Goal: Ask a question: Seek information or help from site administrators or community

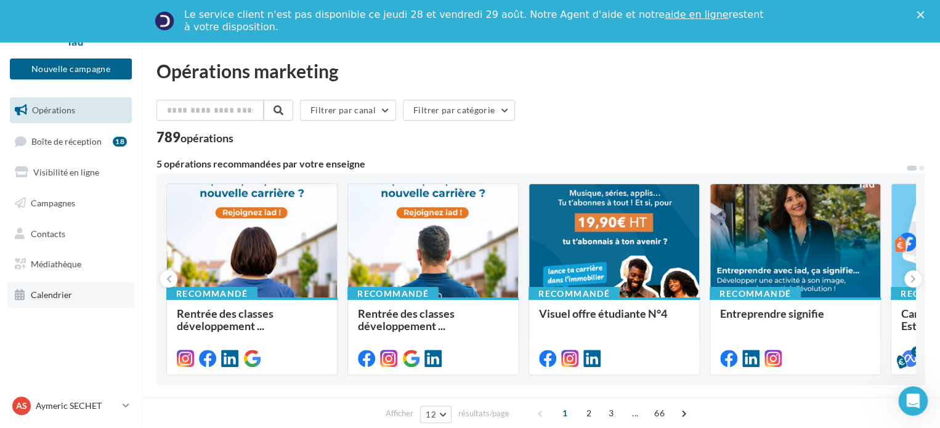
scroll to position [123, 0]
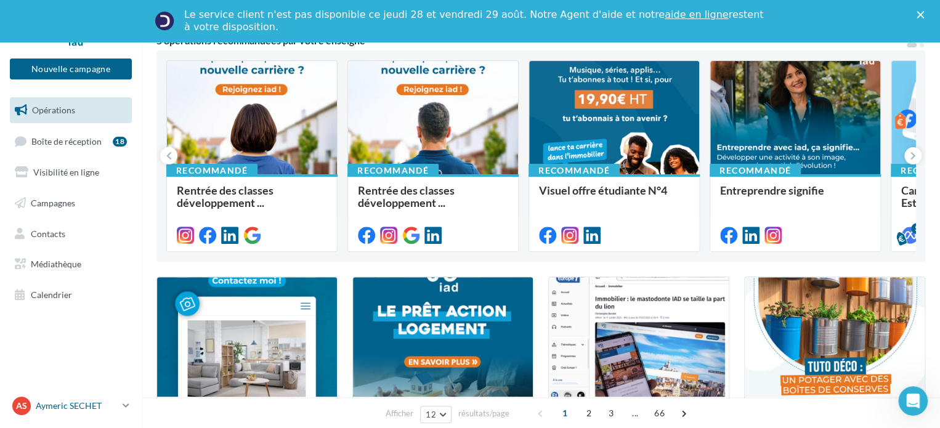
click at [85, 407] on p "[PERSON_NAME]" at bounding box center [77, 406] width 82 height 12
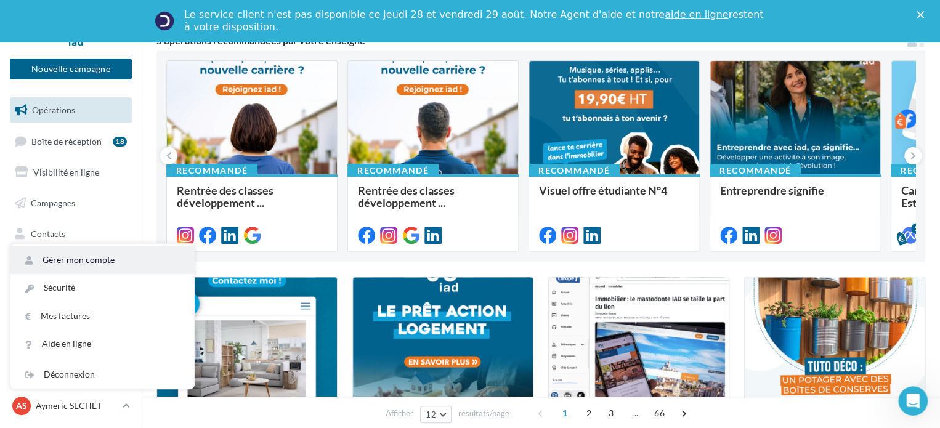
click at [84, 259] on link "Gérer mon compte" at bounding box center [102, 260] width 184 height 28
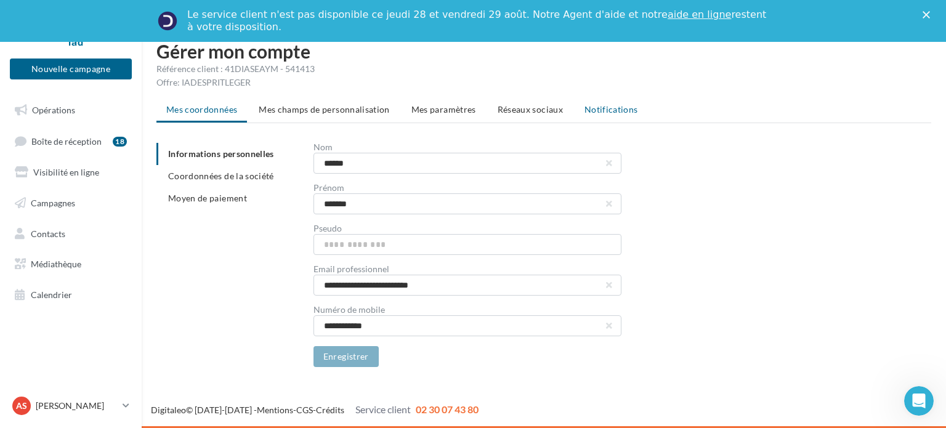
click at [602, 114] on span "Notifications" at bounding box center [612, 109] width 54 height 10
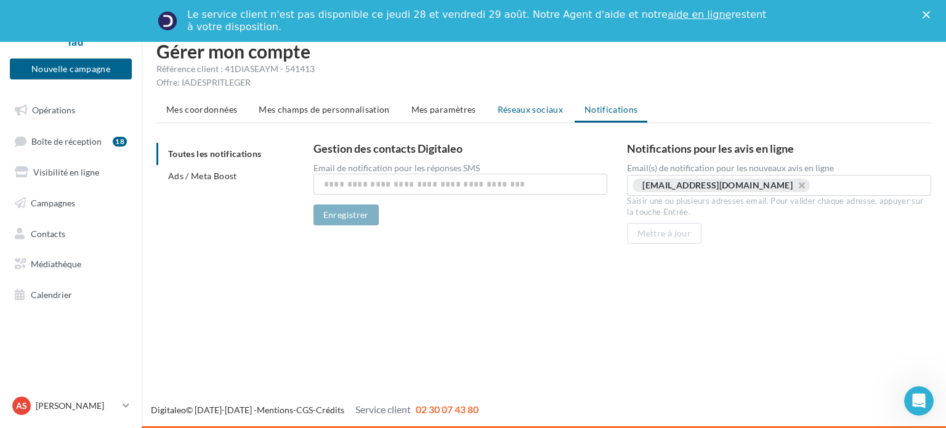
click at [545, 113] on span "Réseaux sociaux" at bounding box center [530, 109] width 65 height 10
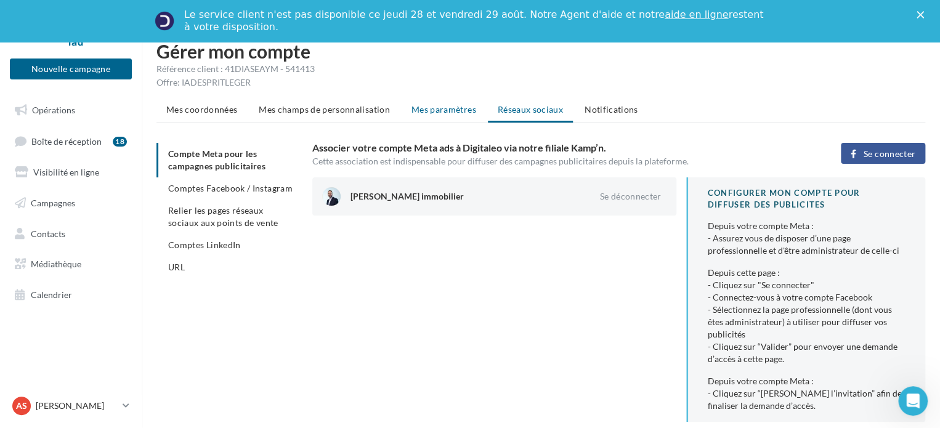
click at [436, 107] on span "Mes paramètres" at bounding box center [444, 109] width 65 height 10
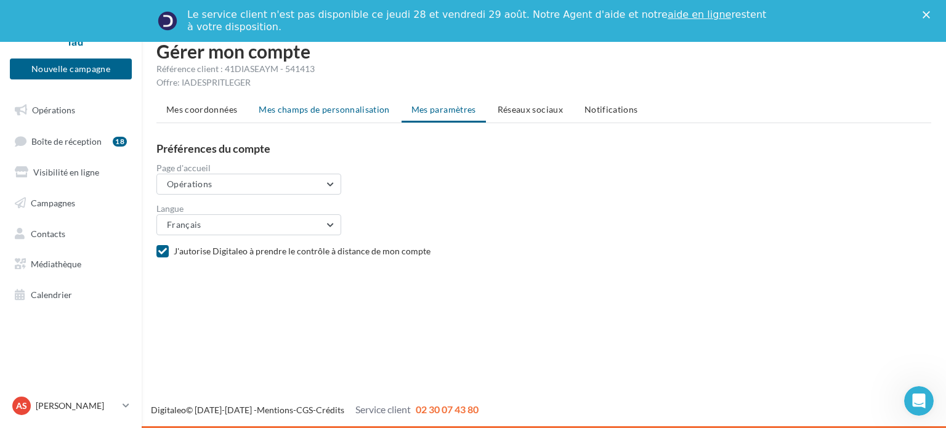
drag, startPoint x: 321, startPoint y: 103, endPoint x: 255, endPoint y: 110, distance: 66.3
click at [320, 103] on li "Mes champs de personnalisation" at bounding box center [324, 110] width 151 height 22
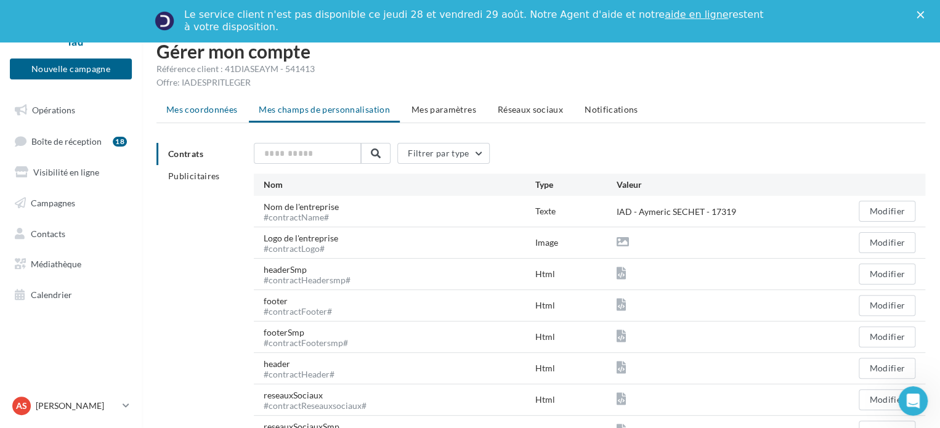
click at [197, 110] on span "Mes coordonnées" at bounding box center [201, 109] width 71 height 10
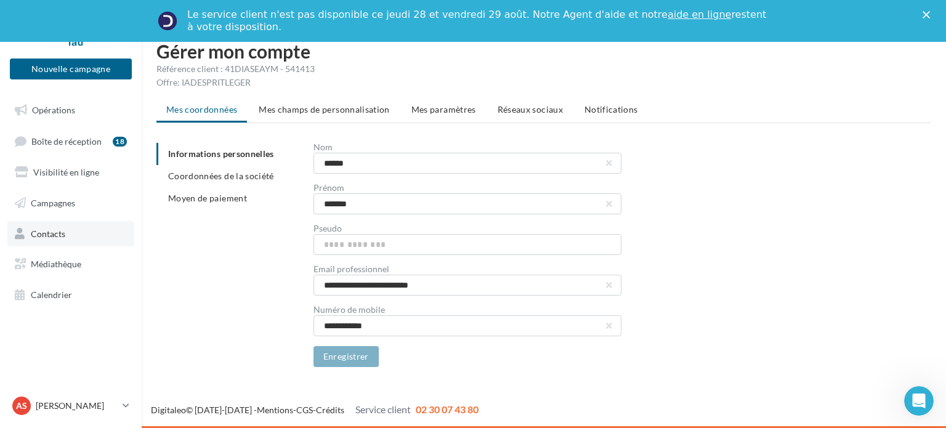
click at [51, 238] on span "Contacts" at bounding box center [48, 233] width 34 height 10
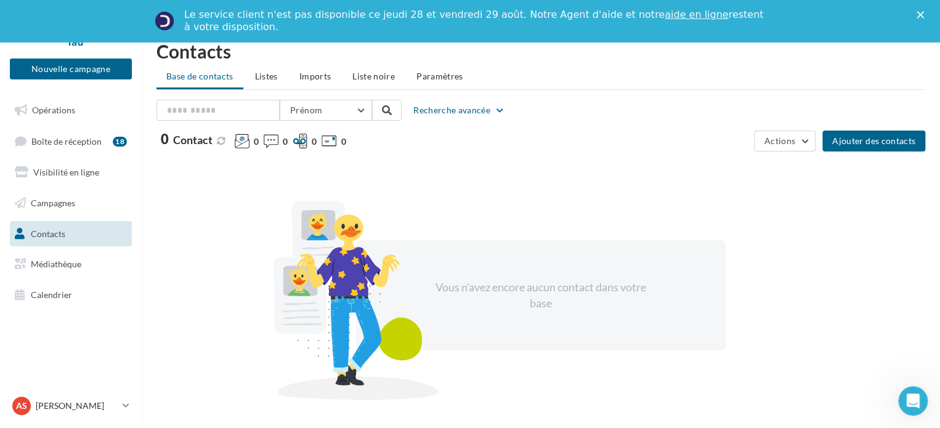
click at [927, 9] on div "Le service client n'est pas disponible [DATE][DATE] et [DATE] Notre Agent d'aid…" at bounding box center [470, 21] width 940 height 32
click at [924, 15] on icon "Fermer" at bounding box center [920, 14] width 7 height 7
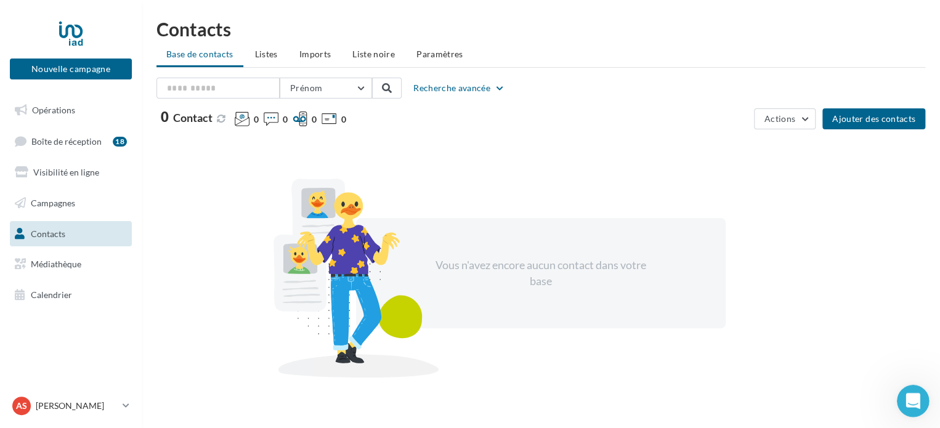
drag, startPoint x: 920, startPoint y: 396, endPoint x: 903, endPoint y: 396, distance: 17.9
click at [919, 396] on icon "Ouvrir le Messenger Intercom" at bounding box center [911, 399] width 20 height 20
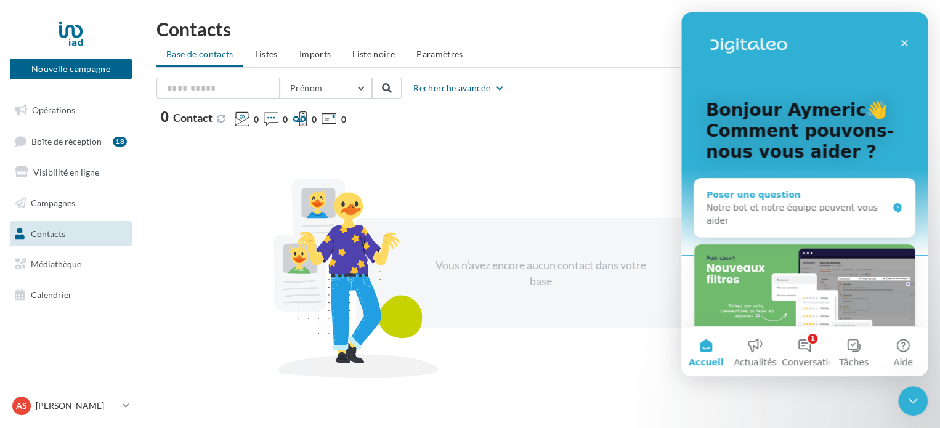
click at [744, 207] on div "Notre bot et notre équipe peuvent vous aider" at bounding box center [797, 214] width 181 height 26
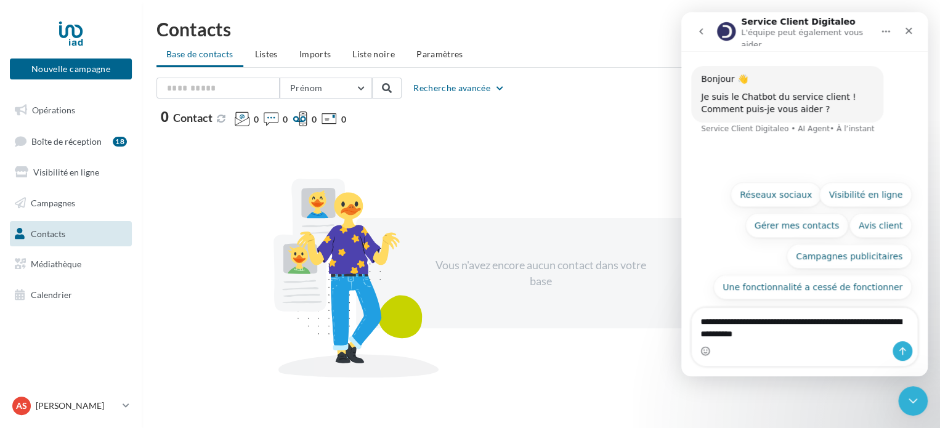
type textarea "**********"
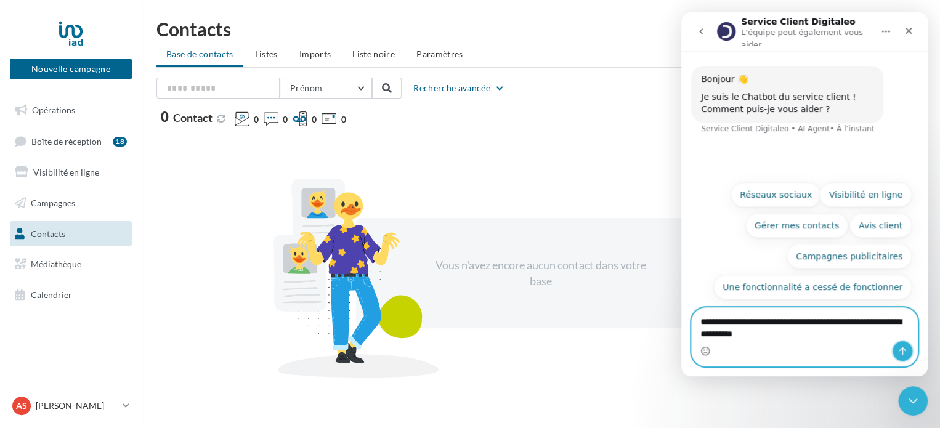
click at [906, 349] on icon "Envoyer un message…" at bounding box center [903, 351] width 10 height 10
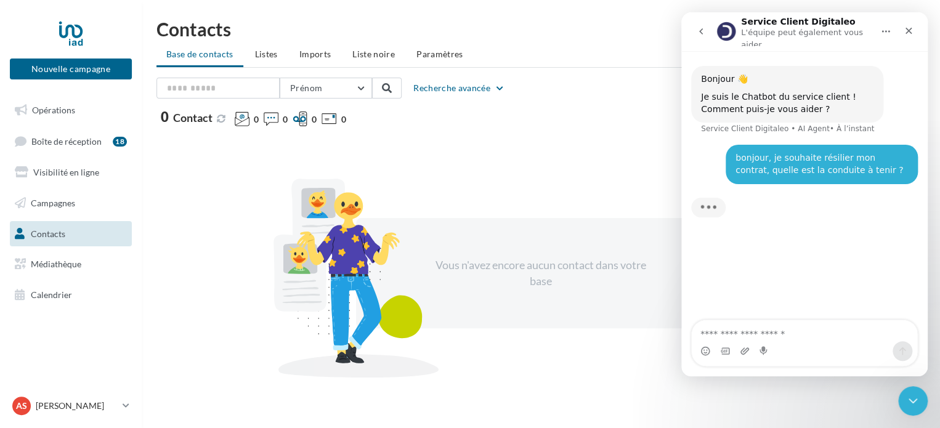
scroll to position [31, 0]
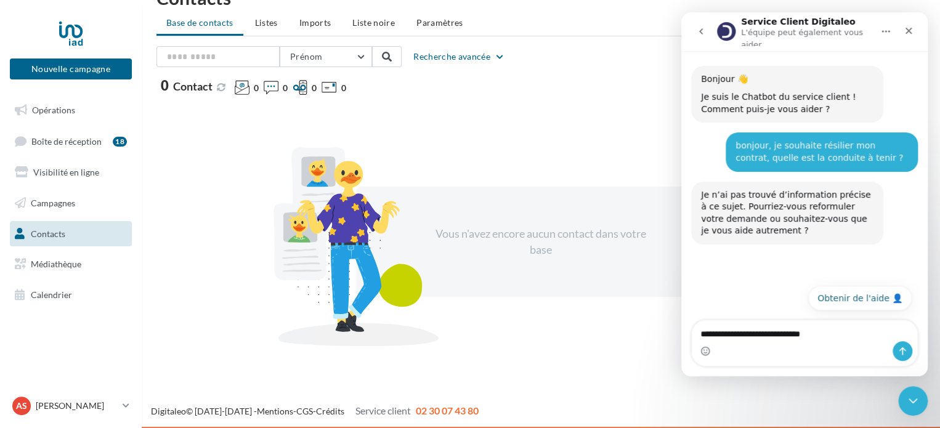
type textarea "**********"
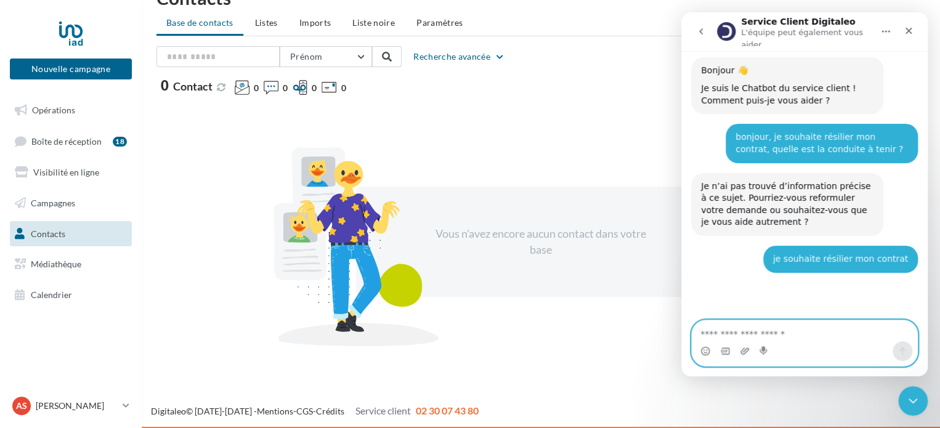
scroll to position [239, 0]
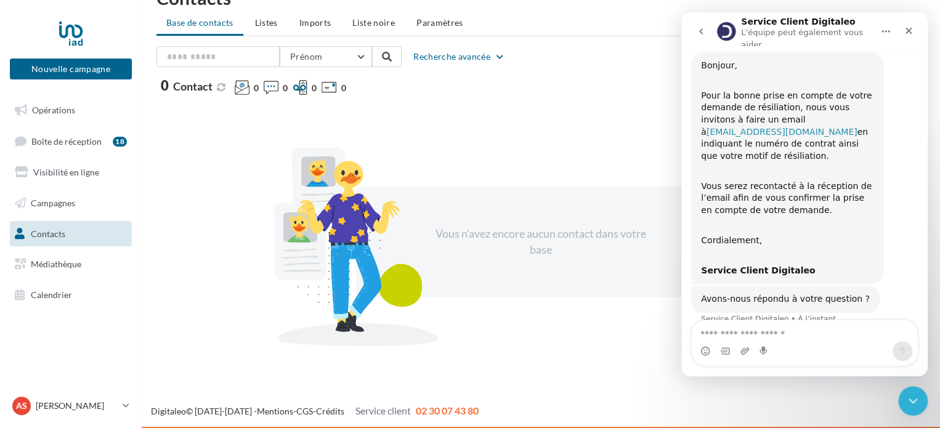
click at [827, 127] on link "[EMAIL_ADDRESS][DOMAIN_NAME]" at bounding box center [782, 132] width 151 height 10
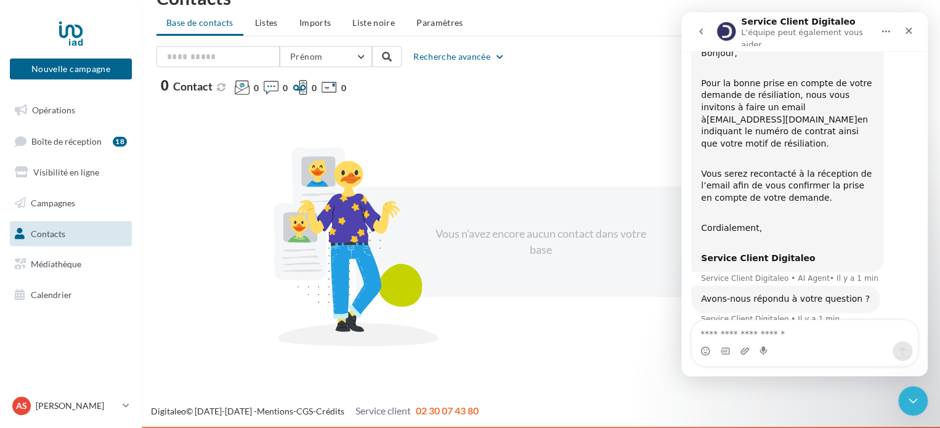
scroll to position [0, 0]
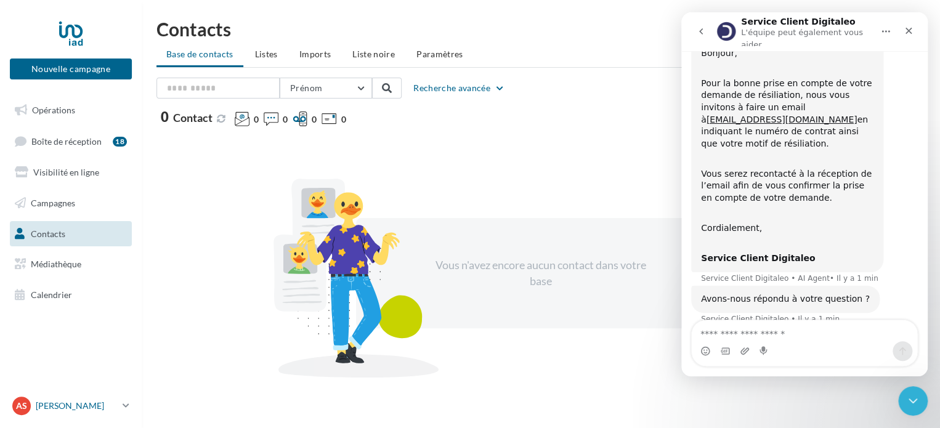
click at [87, 407] on p "[PERSON_NAME]" at bounding box center [77, 406] width 82 height 12
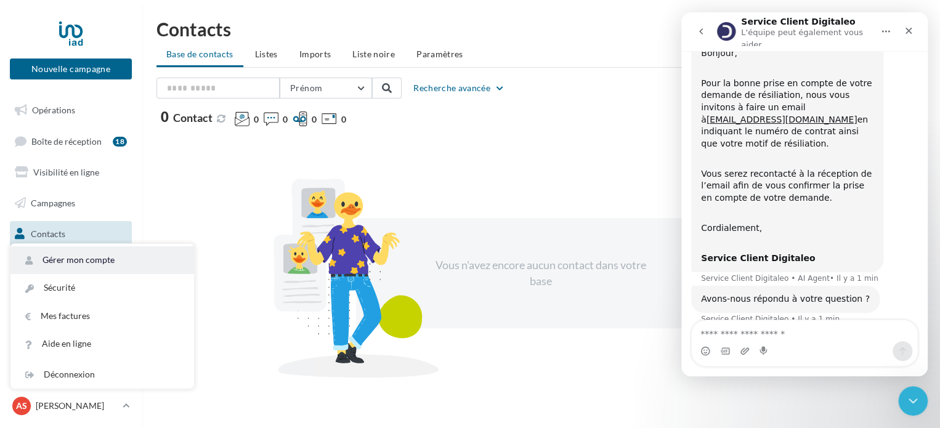
click at [69, 255] on link "Gérer mon compte" at bounding box center [102, 260] width 184 height 28
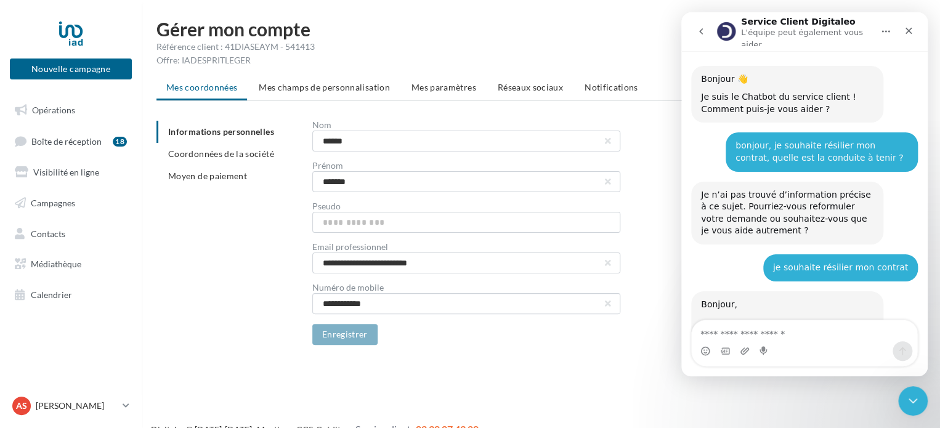
scroll to position [239, 0]
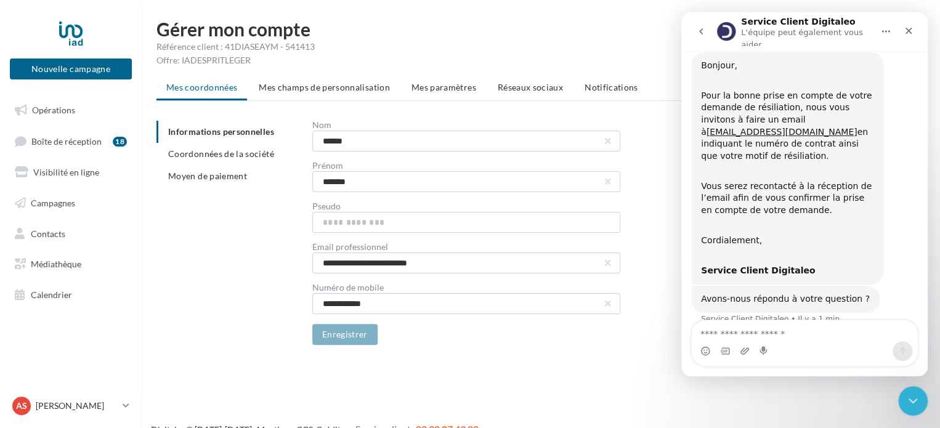
drag, startPoint x: 158, startPoint y: 45, endPoint x: 319, endPoint y: 45, distance: 160.8
click at [319, 45] on div "Référence client : 41DIASEAYM - 541413" at bounding box center [540, 47] width 769 height 12
copy div "Référence client : 41DIASEAYM - 541413"
